Goal: Check status: Check status

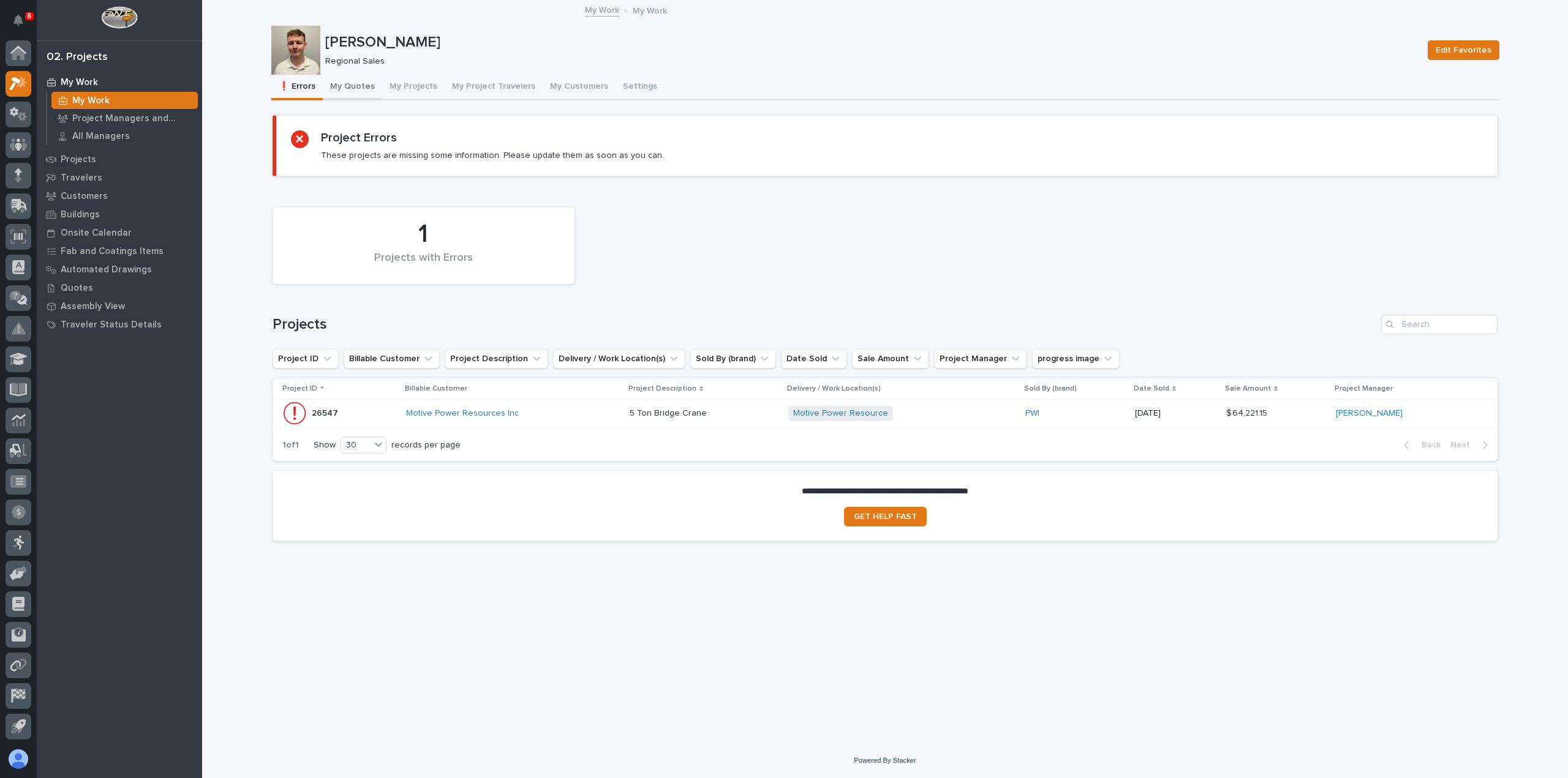
click at [354, 84] on button "My Quotes" at bounding box center [352, 87] width 59 height 25
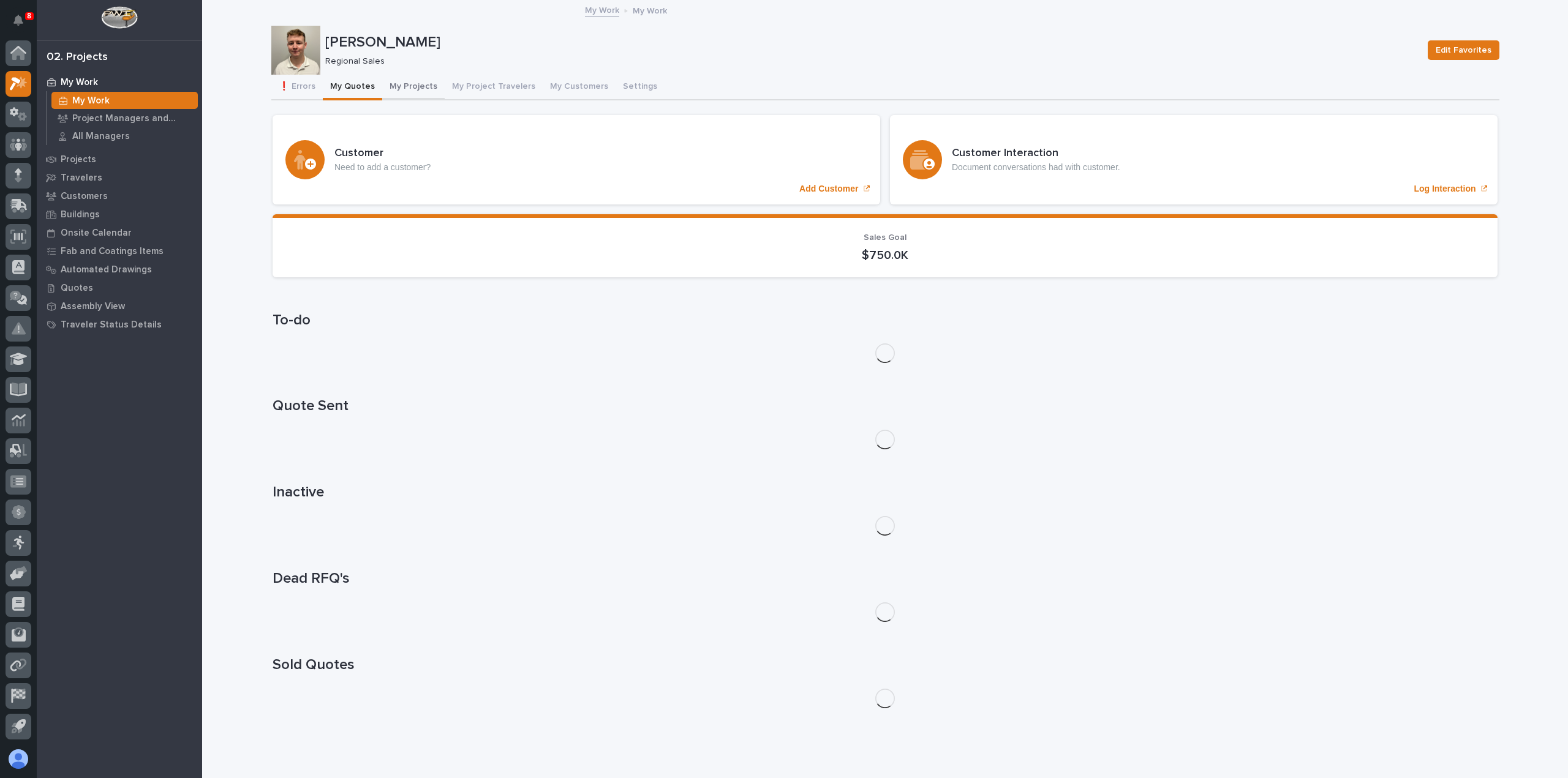
drag, startPoint x: 399, startPoint y: 85, endPoint x: 407, endPoint y: 85, distance: 8.0
click at [399, 85] on button "My Projects" at bounding box center [413, 87] width 63 height 25
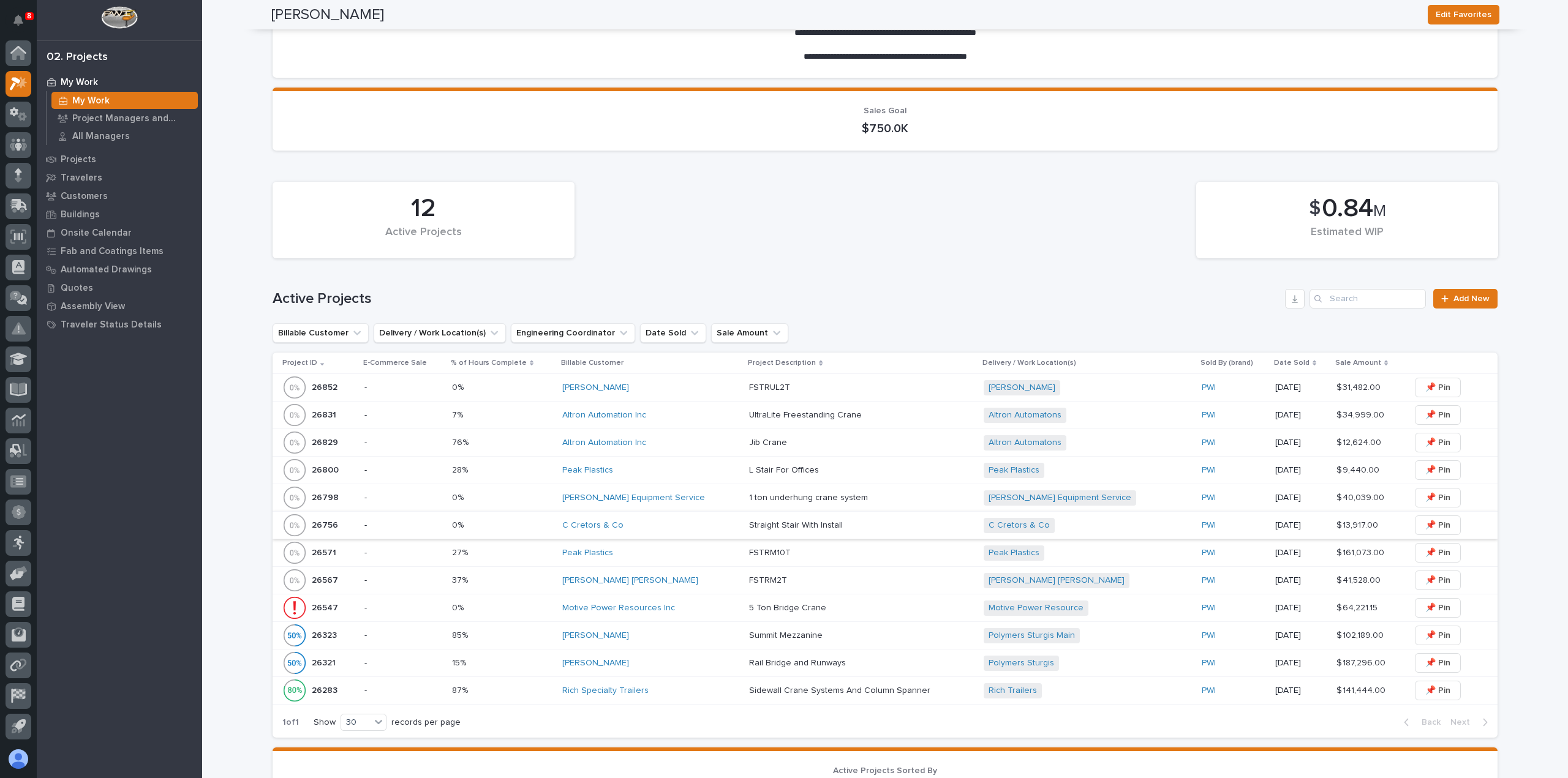
scroll to position [184, 0]
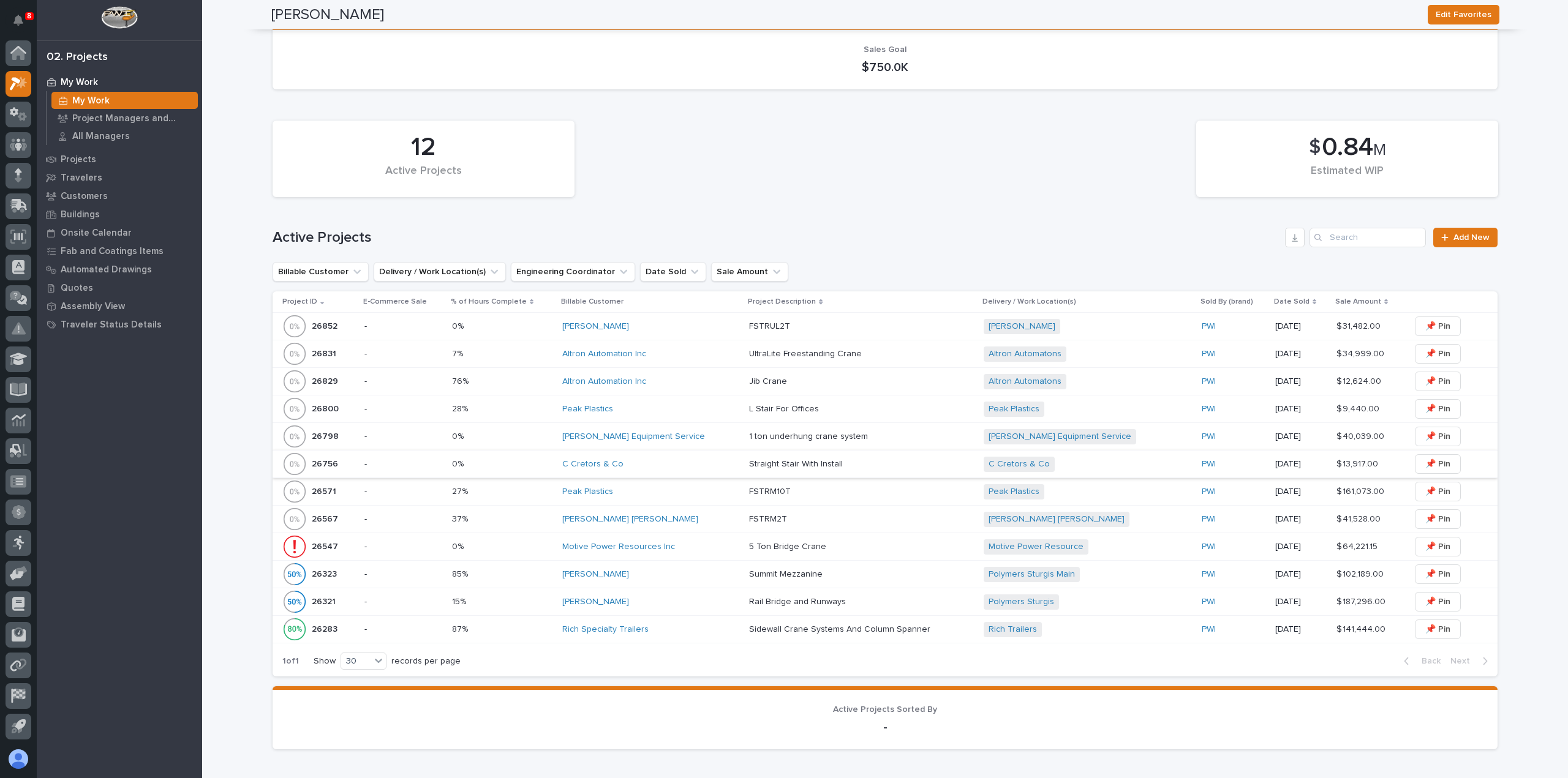
click at [644, 597] on div "[PERSON_NAME]" at bounding box center [651, 602] width 177 height 10
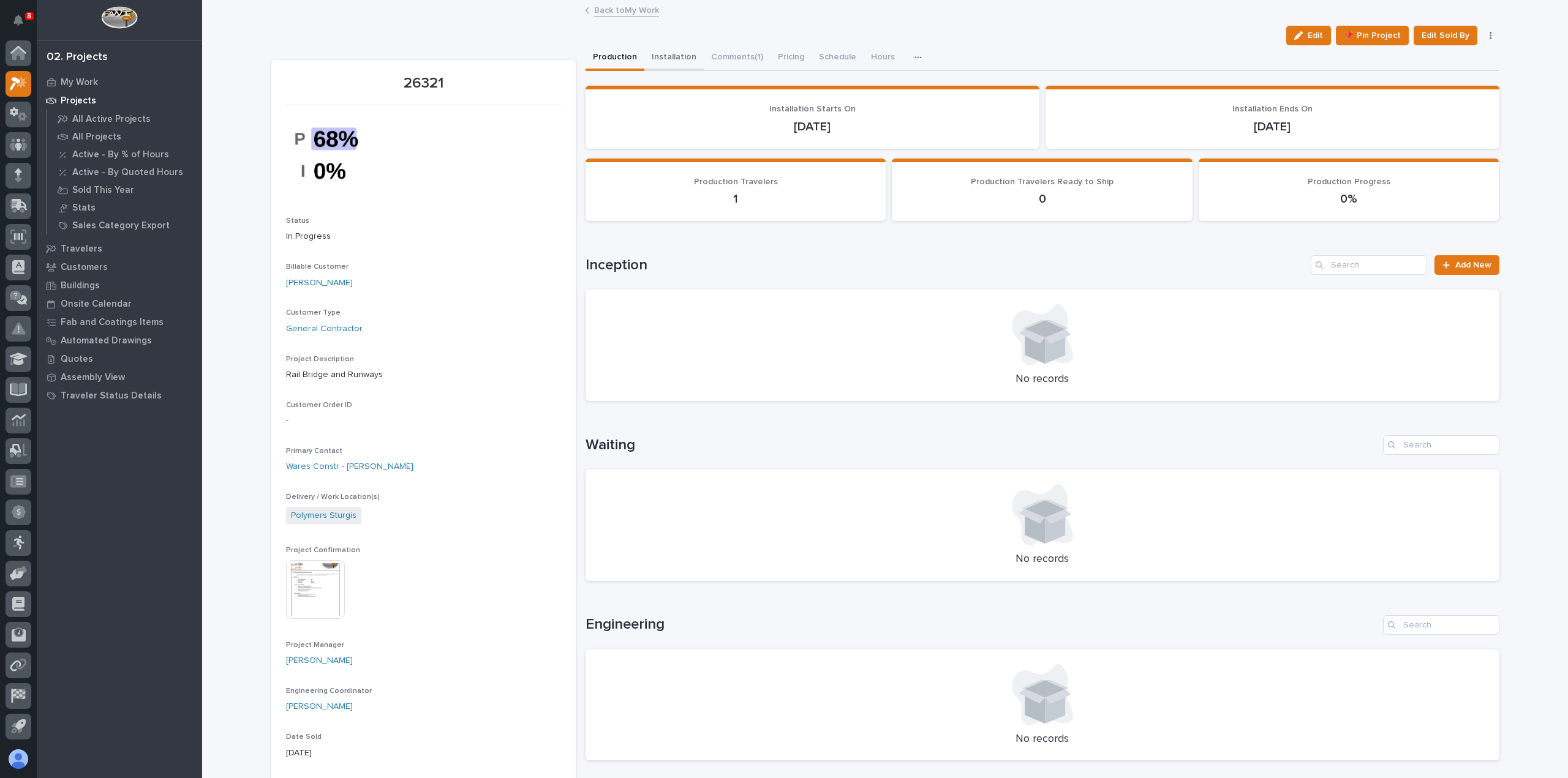
click at [675, 49] on button "Installation" at bounding box center [674, 58] width 59 height 25
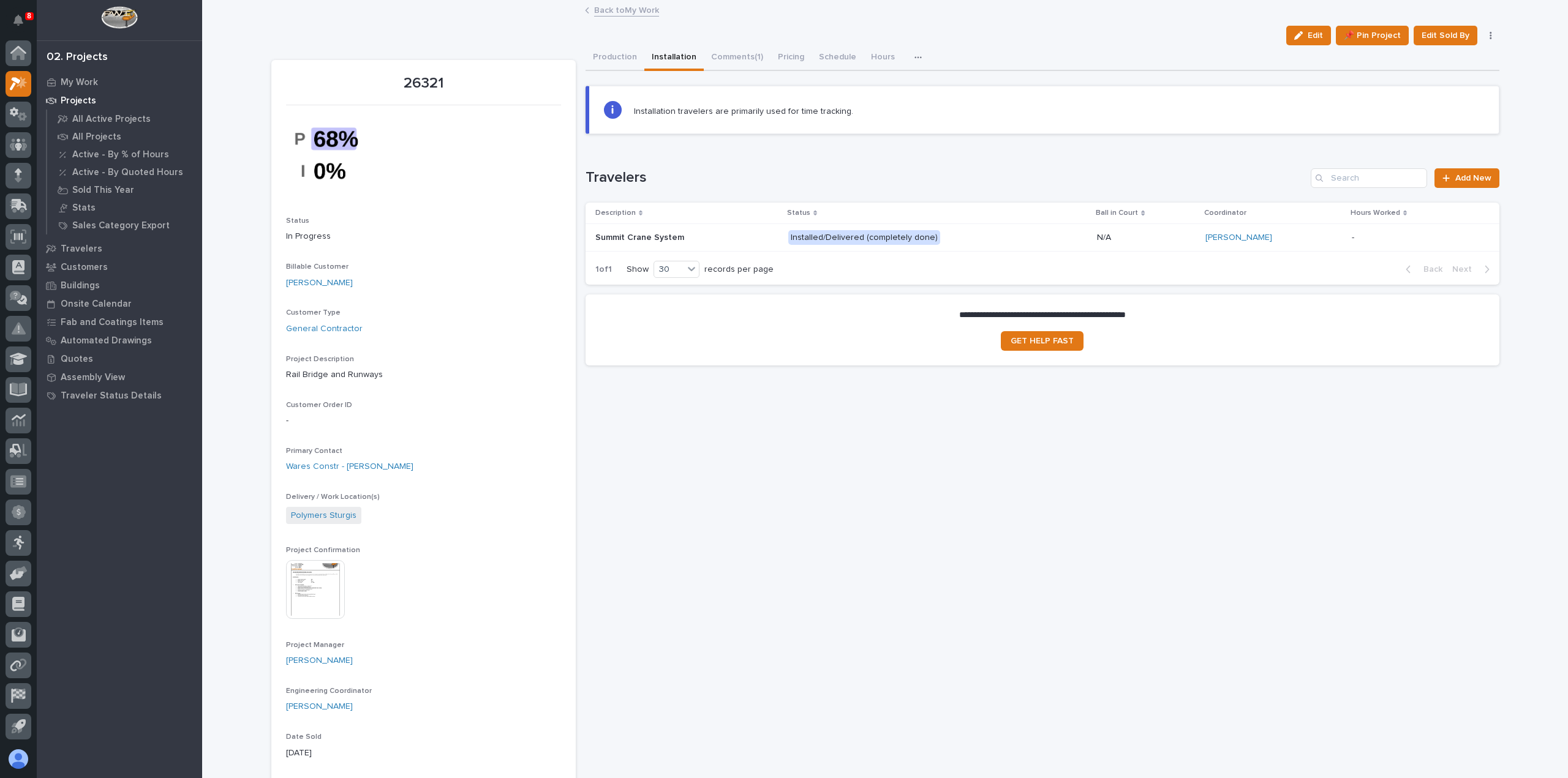
click at [716, 242] on div "Summit Crane System Summit Crane System" at bounding box center [687, 238] width 183 height 20
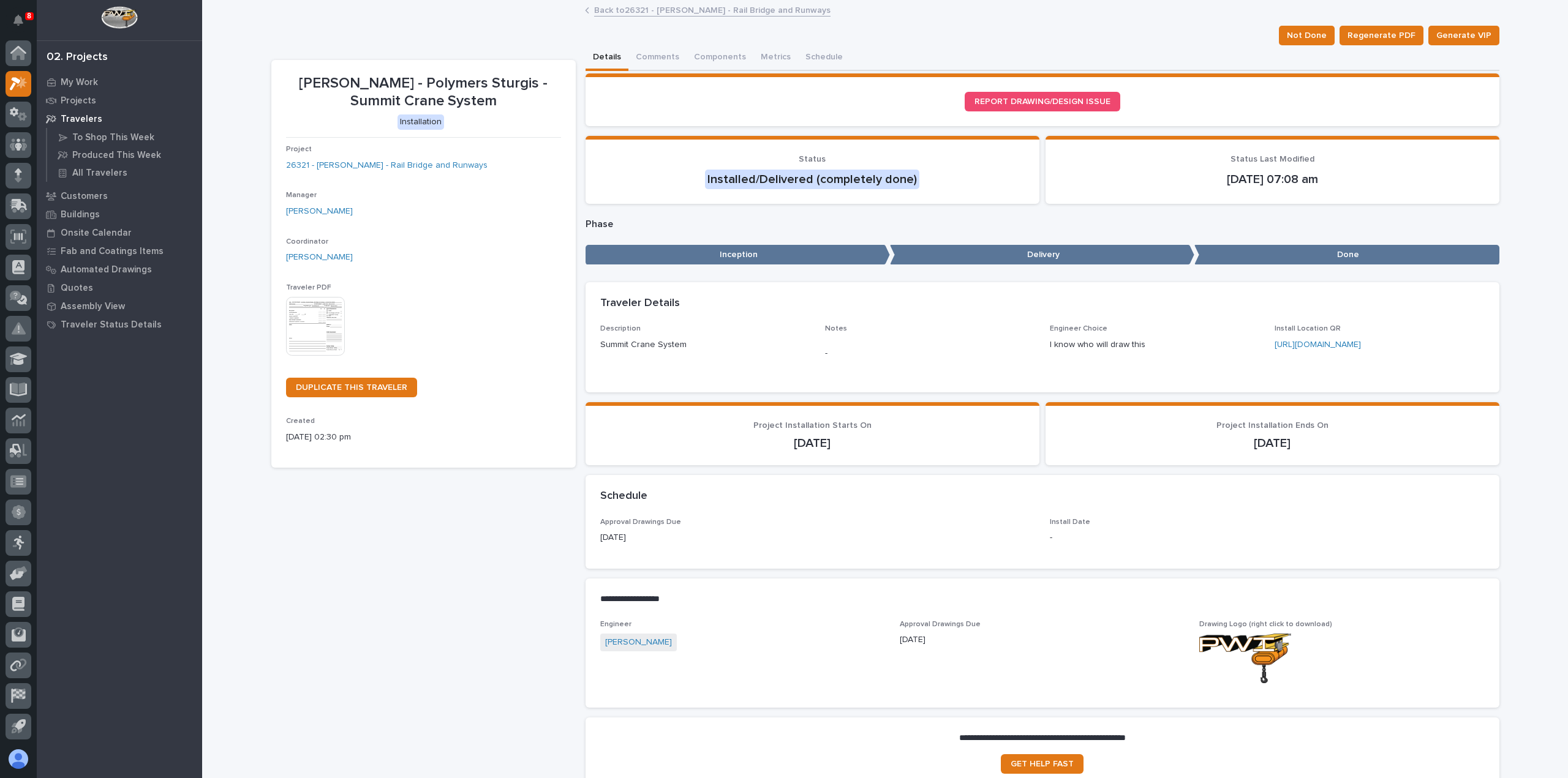
click at [639, 9] on link "Back to 26321 - [PERSON_NAME] - Rail Bridge and Runways" at bounding box center [712, 10] width 236 height 14
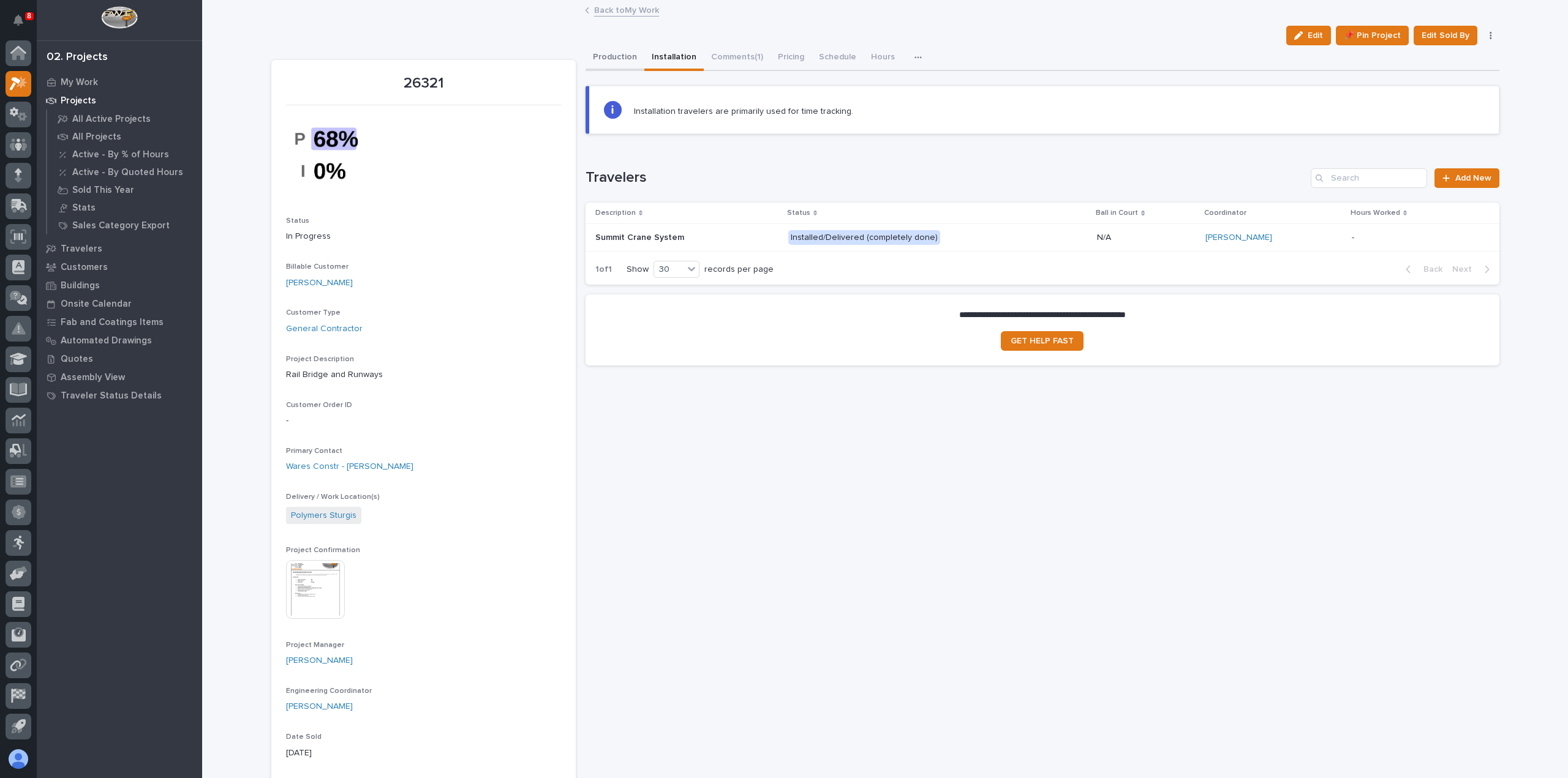
click at [622, 61] on button "Production" at bounding box center [614, 58] width 59 height 25
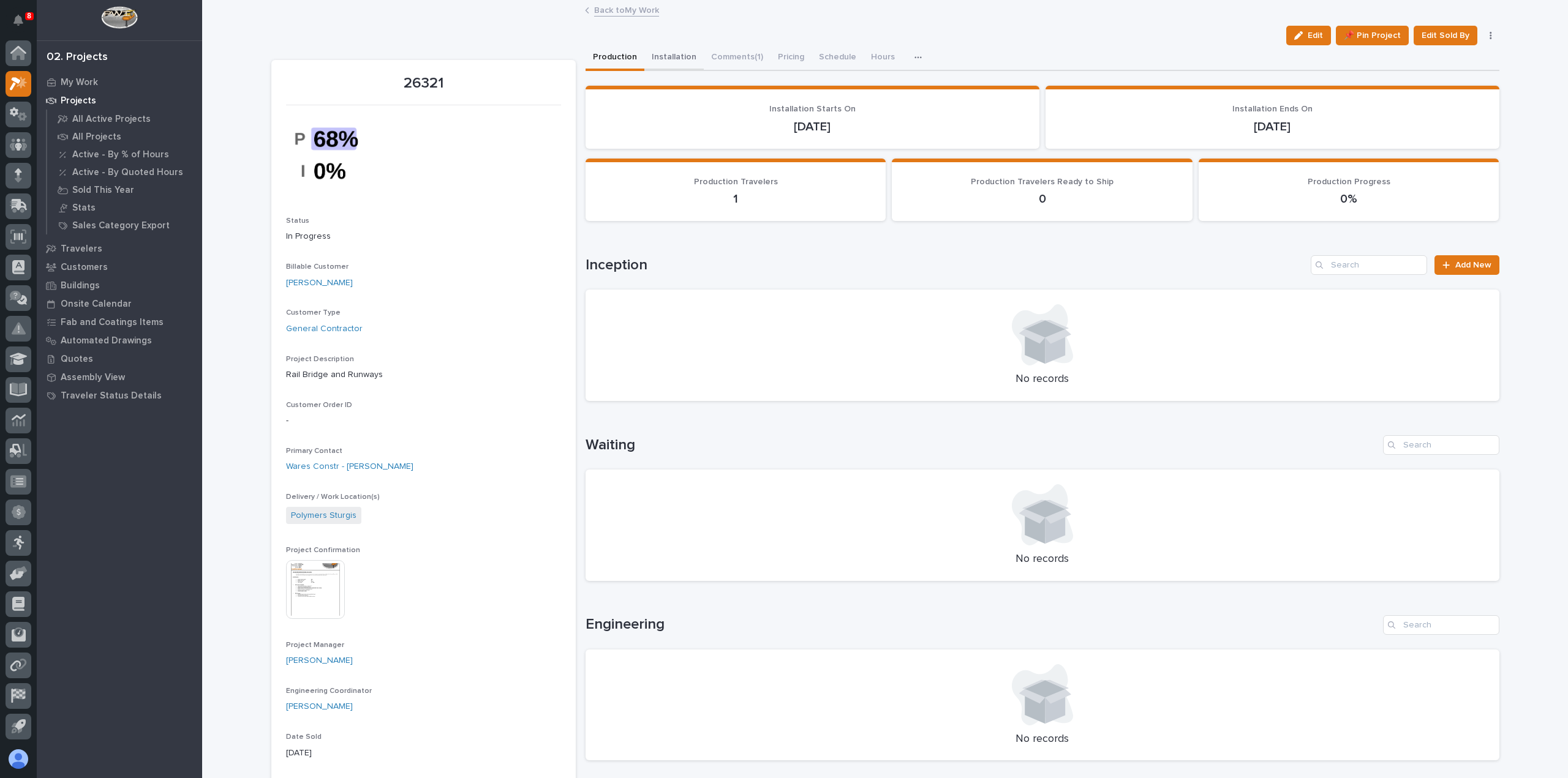
click at [673, 63] on button "Installation" at bounding box center [674, 58] width 59 height 25
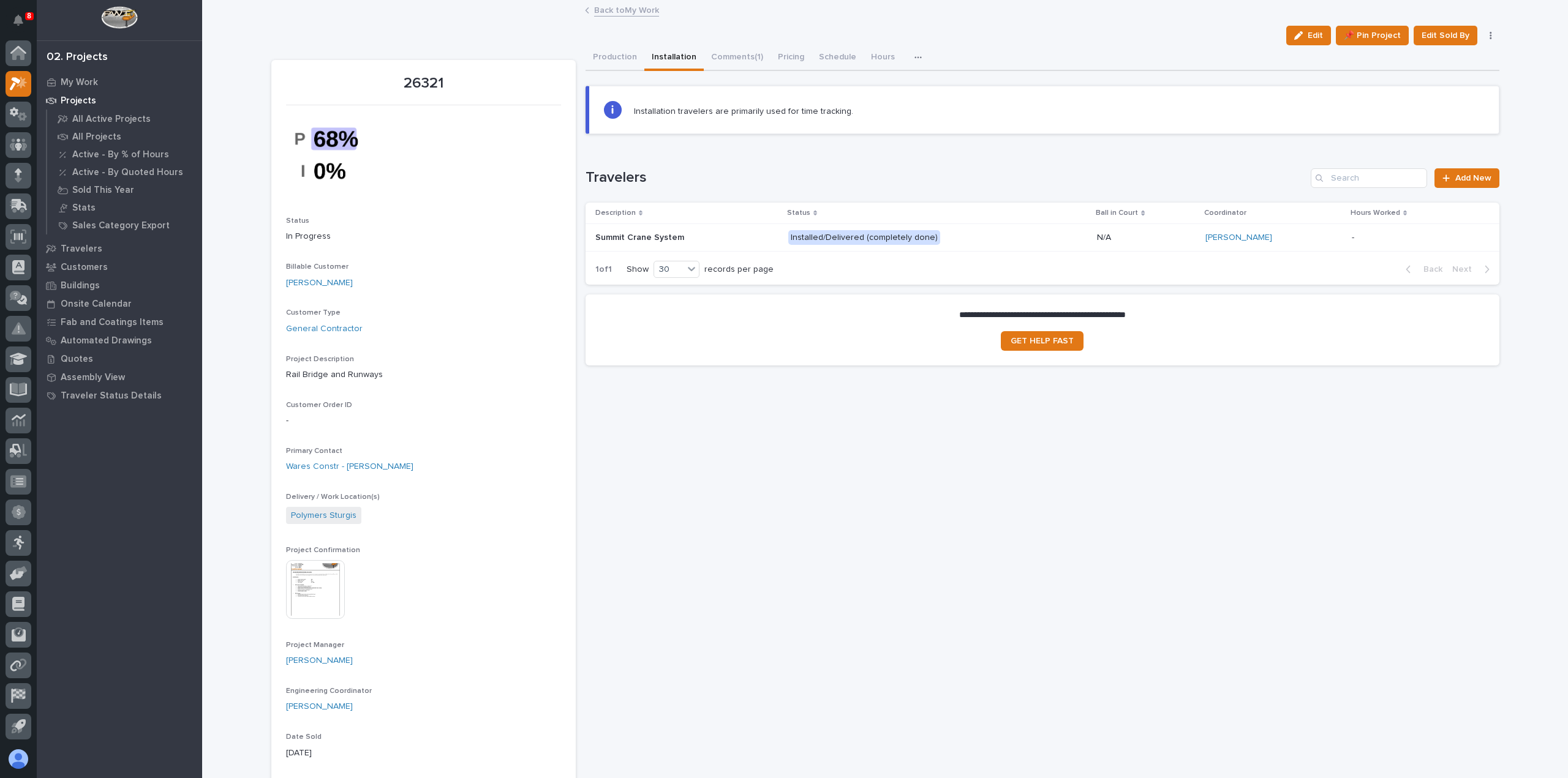
click at [987, 245] on div "Installed/Delivered (completely done)" at bounding box center [937, 238] width 299 height 25
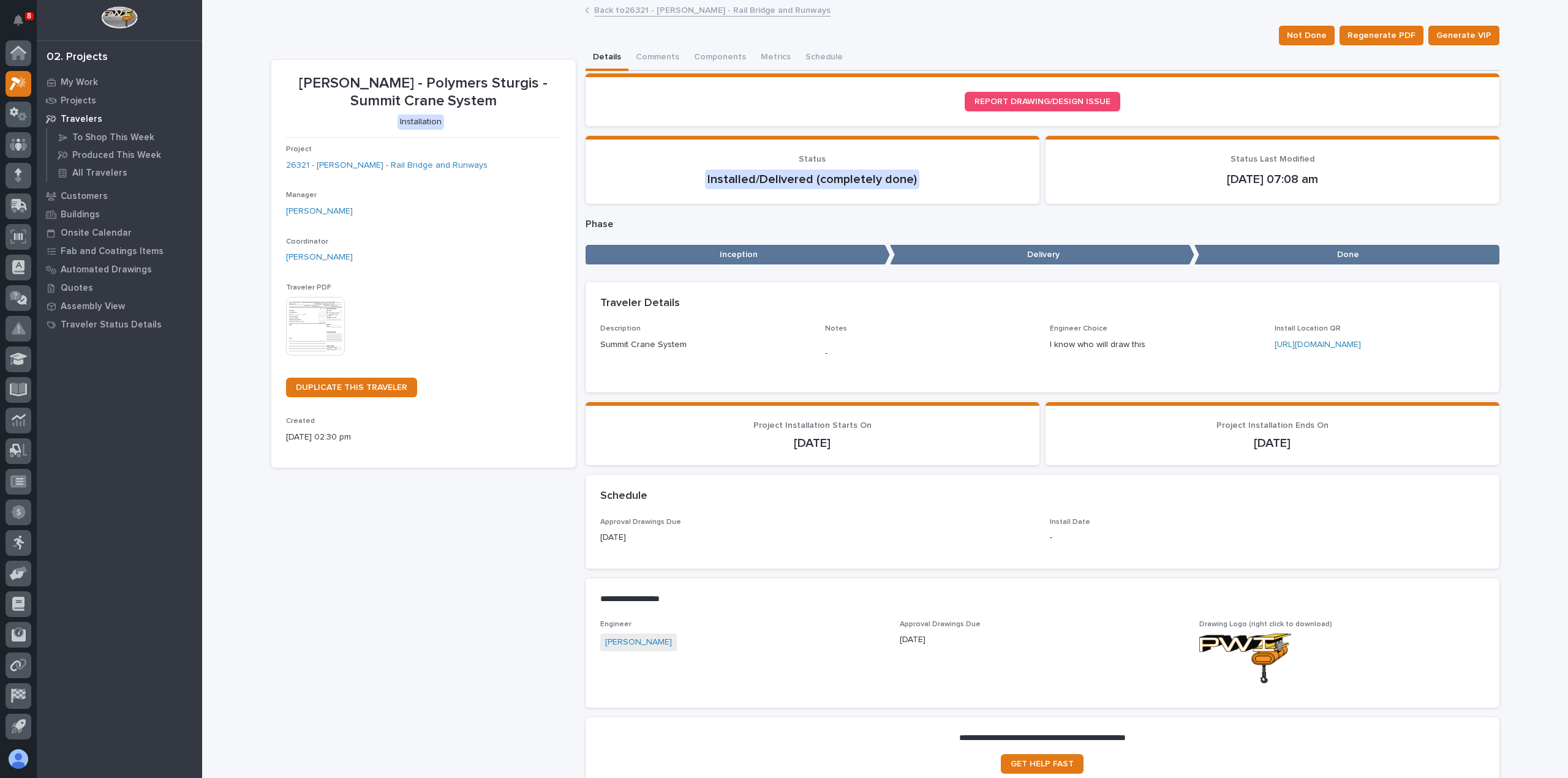
click at [713, 8] on link "Back to 26321 - [PERSON_NAME] - Rail Bridge and Runways" at bounding box center [712, 10] width 236 height 14
